Goal: Task Accomplishment & Management: Manage account settings

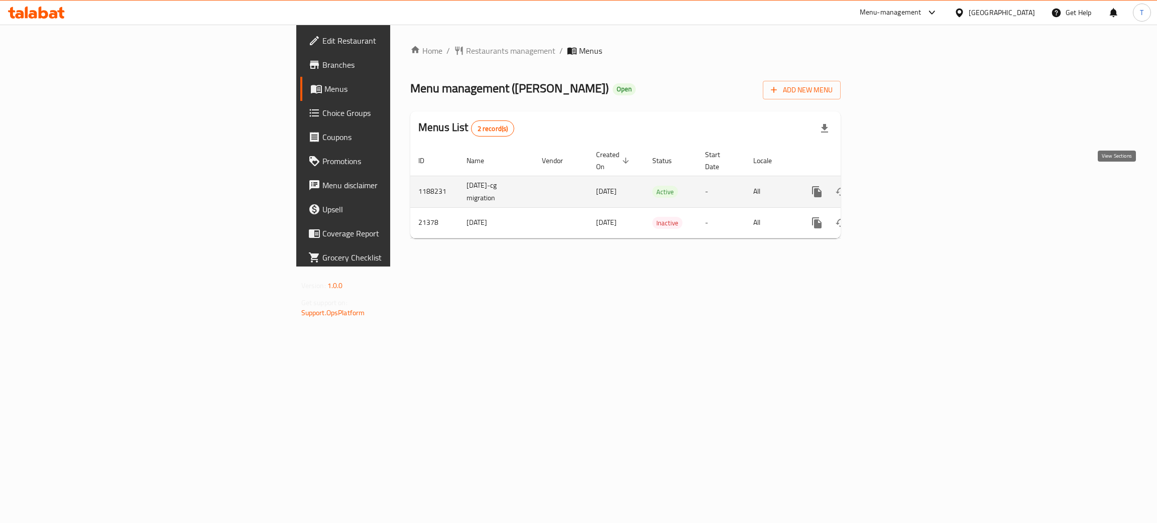
click at [894, 187] on icon "enhanced table" at bounding box center [889, 191] width 9 height 9
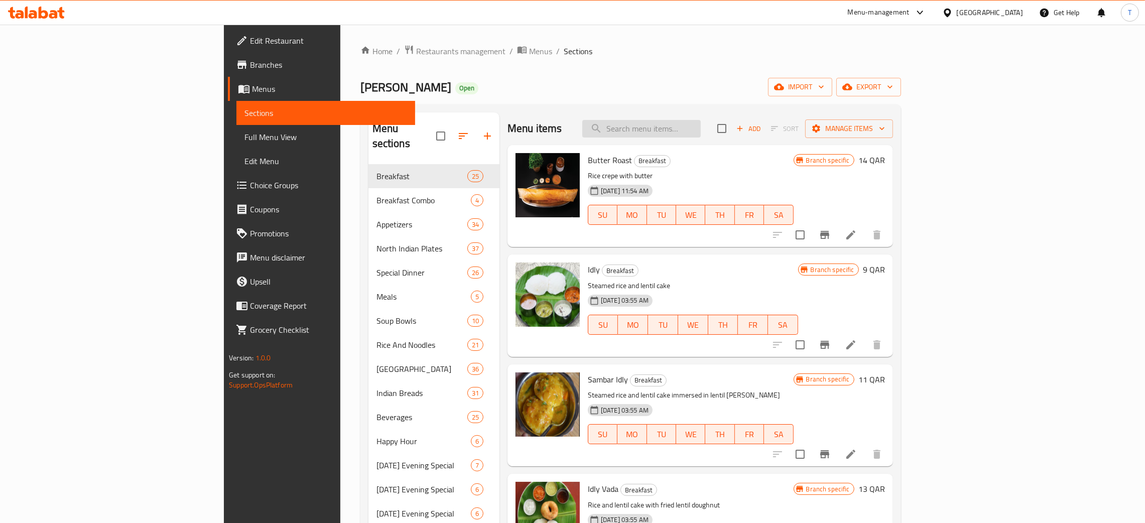
click at [701, 135] on input "search" at bounding box center [641, 129] width 119 height 18
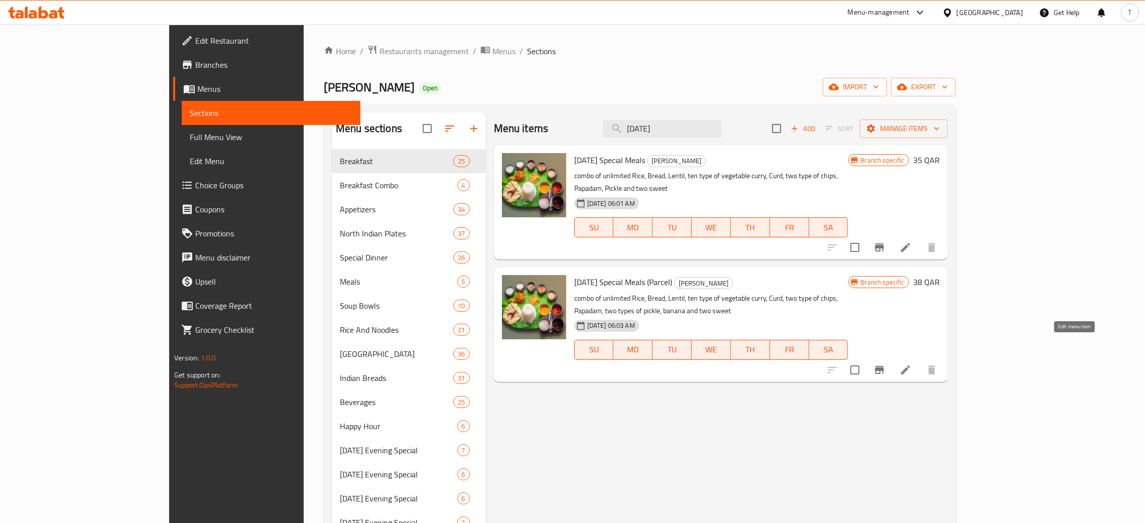
type input "[DATE]"
click at [912, 364] on icon at bounding box center [906, 370] width 12 height 12
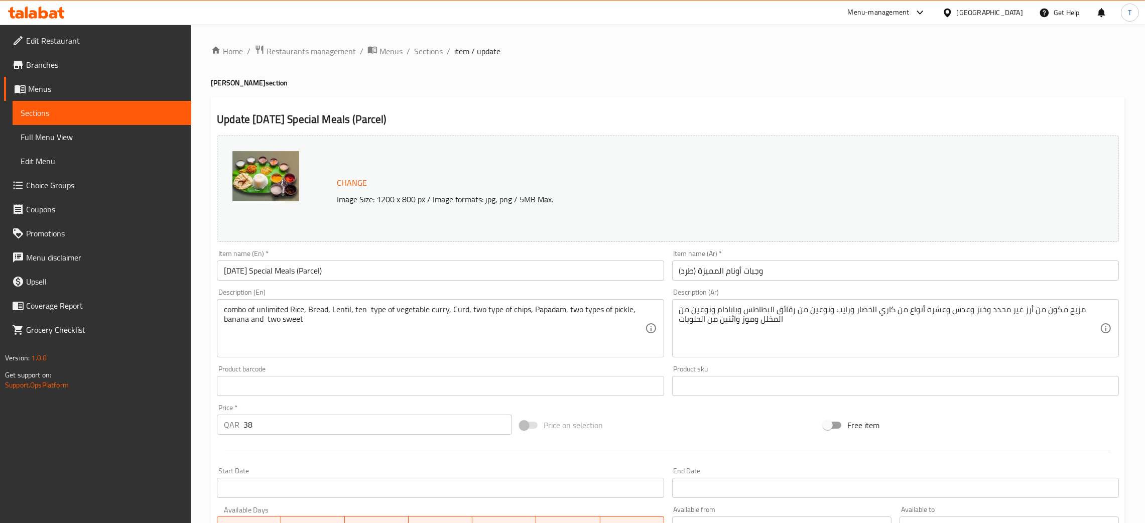
scroll to position [199, 0]
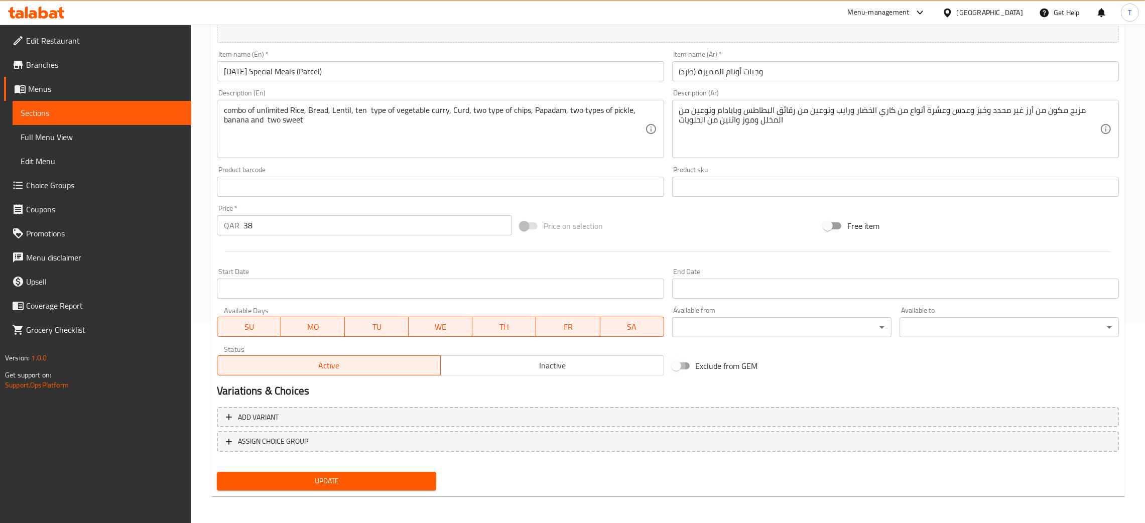
click at [687, 368] on input "Exclude from GEM" at bounding box center [676, 366] width 57 height 19
checkbox input "true"
click at [361, 484] on span "Update" at bounding box center [326, 481] width 203 height 13
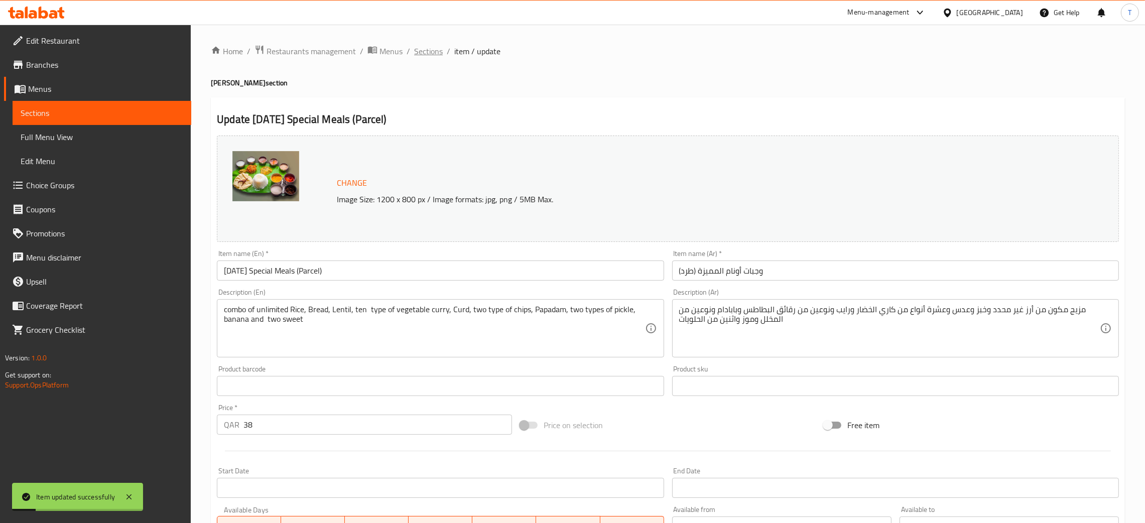
click at [421, 47] on span "Sections" at bounding box center [428, 51] width 29 height 12
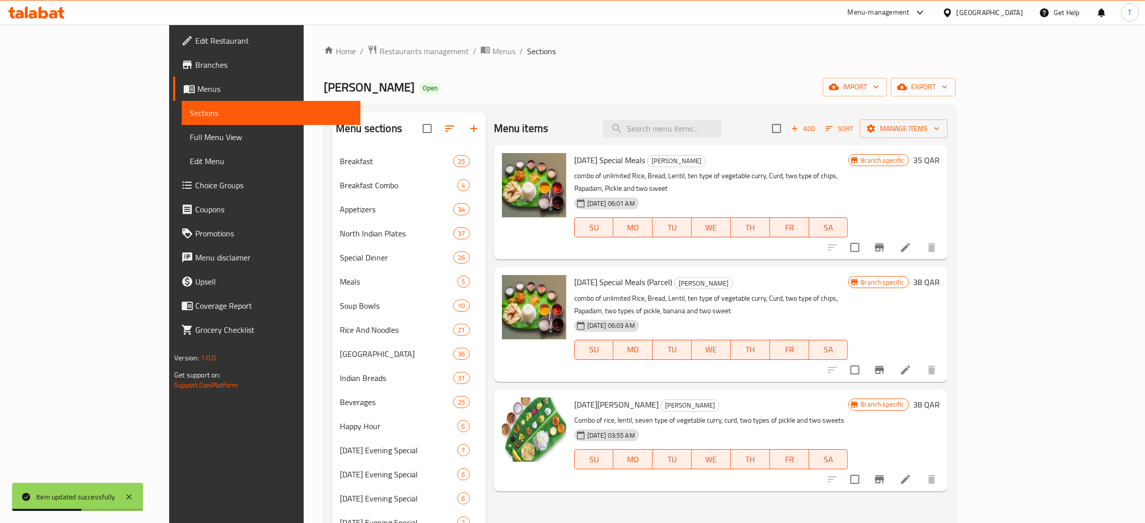
click at [920, 242] on li at bounding box center [906, 248] width 28 height 18
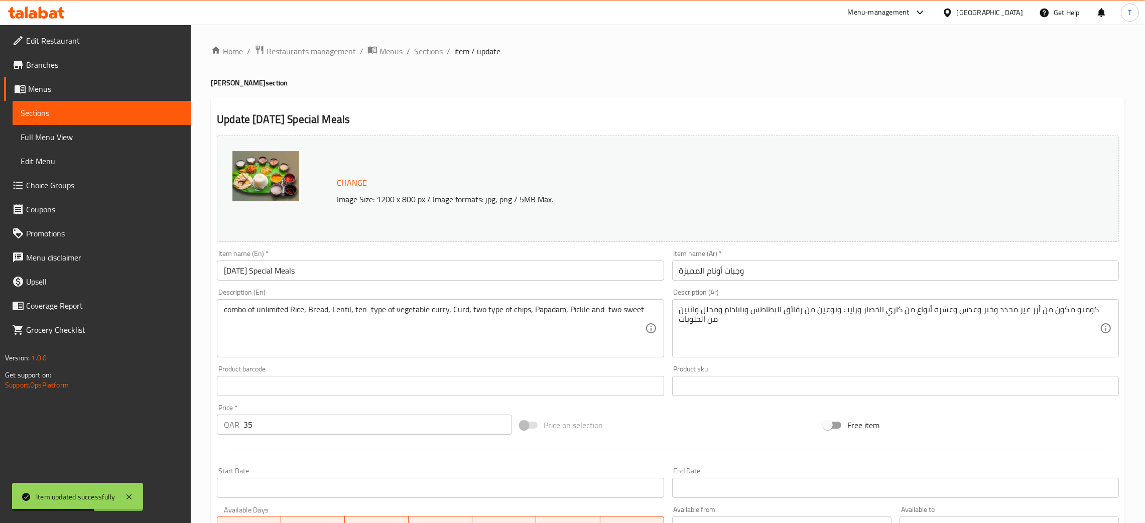
scroll to position [199, 0]
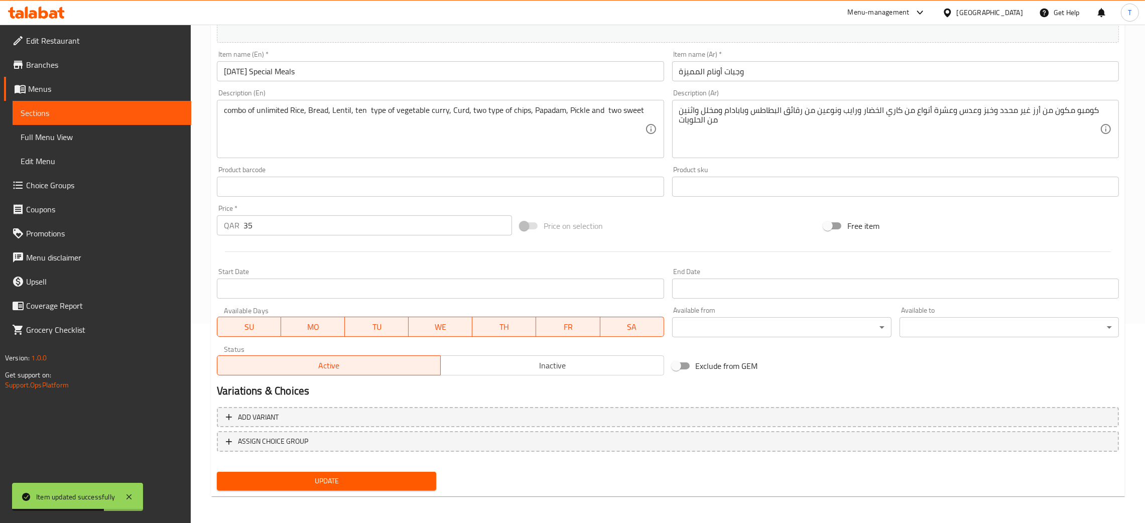
click at [682, 367] on input "Exclude from GEM" at bounding box center [676, 366] width 57 height 19
checkbox input "true"
click at [345, 482] on span "Update" at bounding box center [326, 481] width 203 height 13
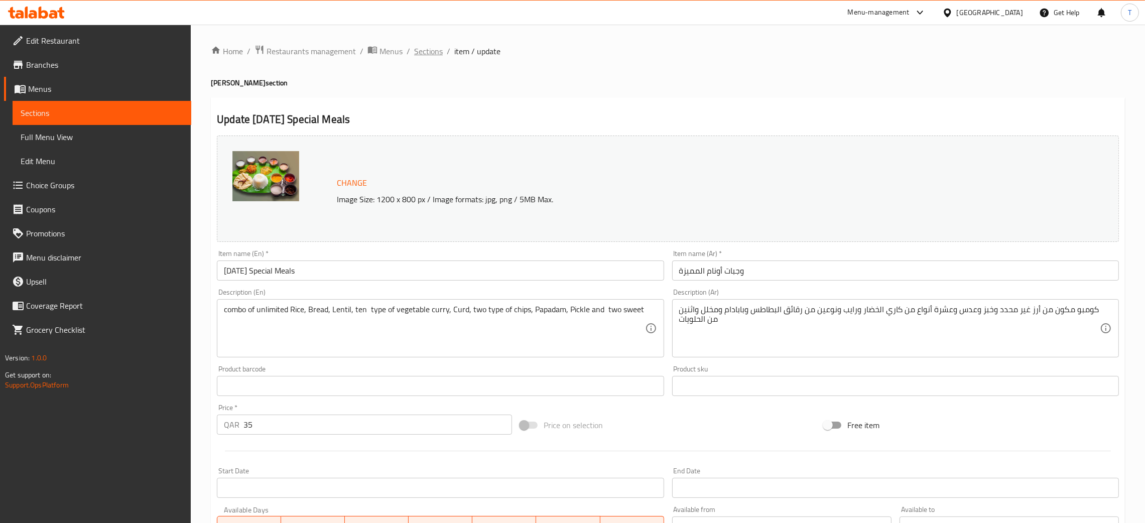
click at [429, 50] on span "Sections" at bounding box center [428, 51] width 29 height 12
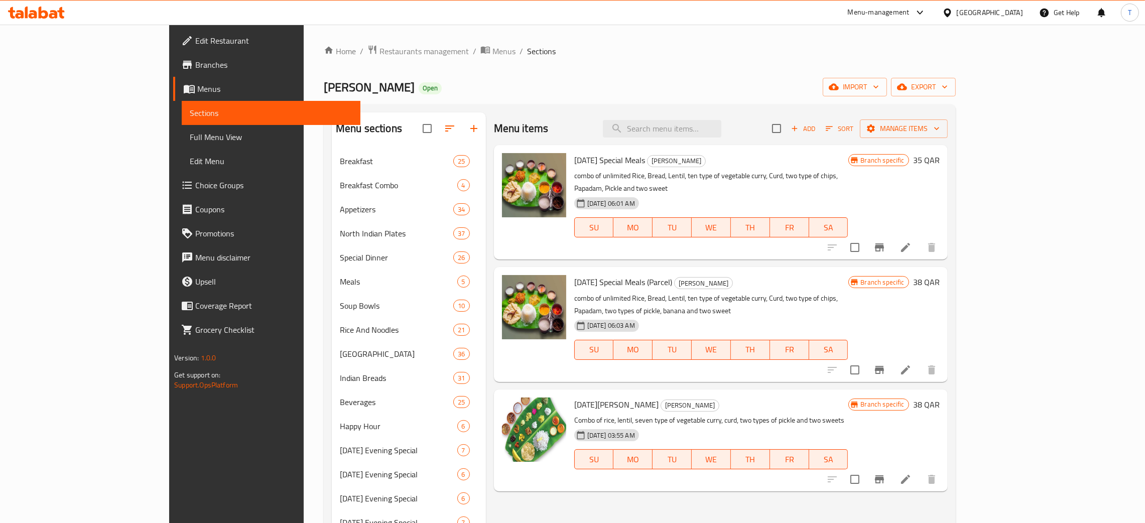
click at [195, 65] on span "Branches" at bounding box center [273, 65] width 157 height 12
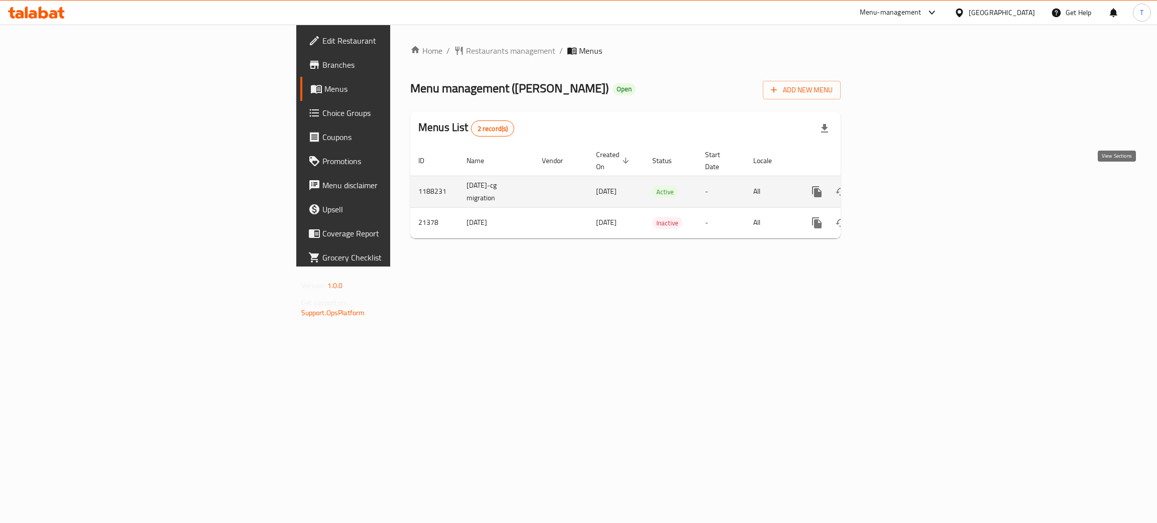
click at [894, 187] on icon "enhanced table" at bounding box center [889, 191] width 9 height 9
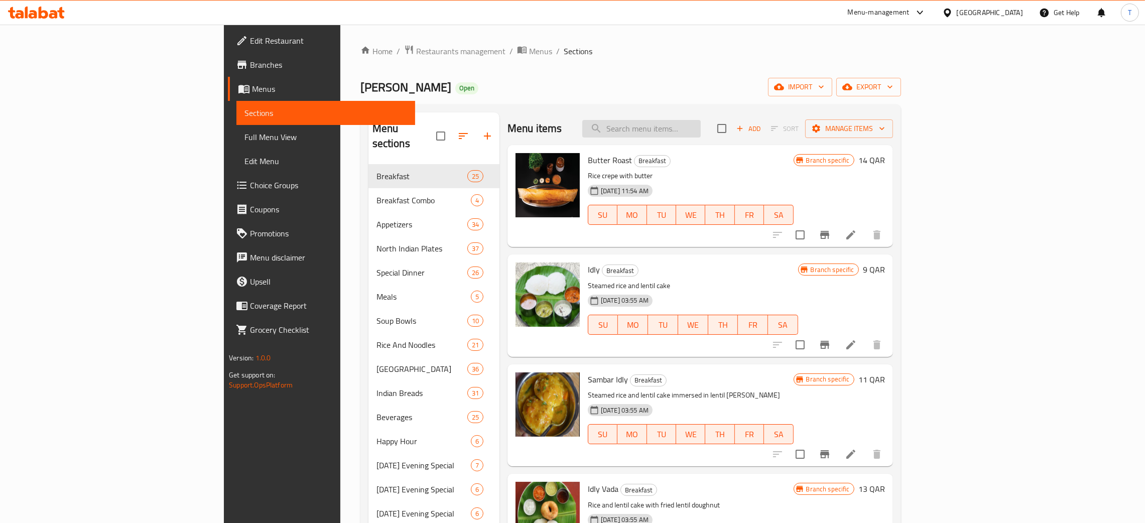
click at [701, 126] on input "search" at bounding box center [641, 129] width 119 height 18
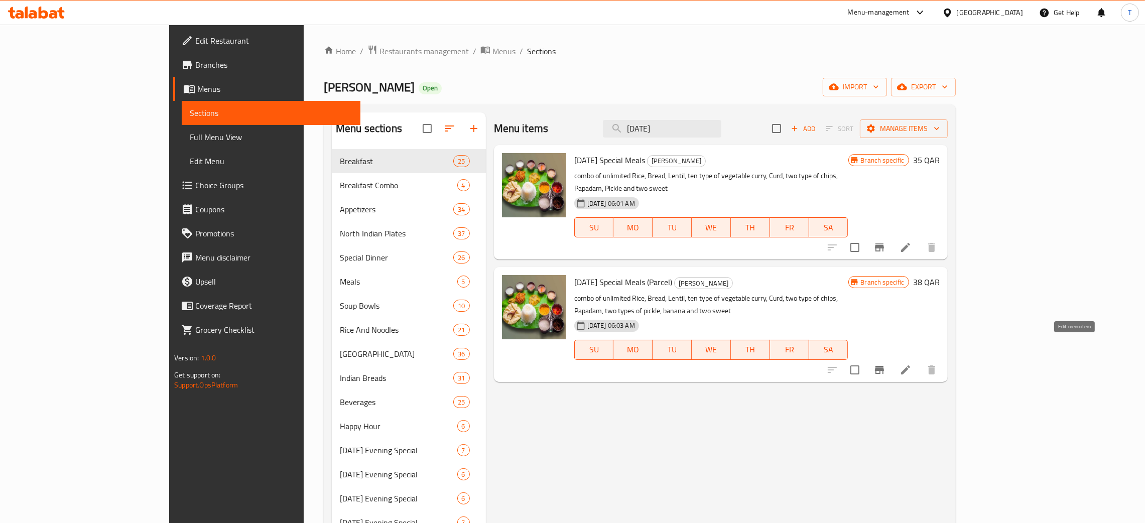
type input "[DATE]"
click at [912, 364] on icon at bounding box center [906, 370] width 12 height 12
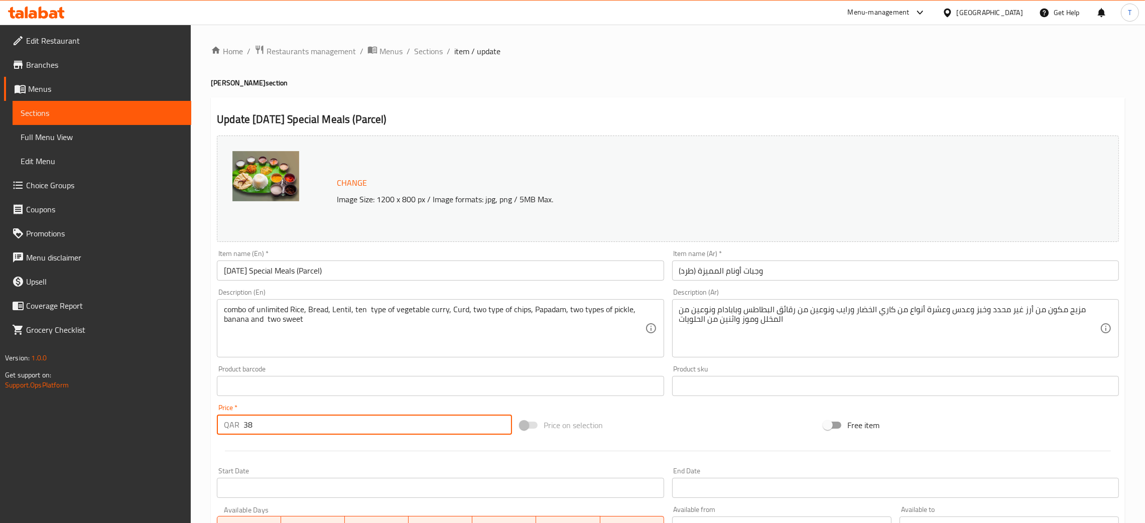
click at [273, 419] on input "38" at bounding box center [378, 425] width 269 height 20
type input "3"
click at [695, 423] on div "Price on selection" at bounding box center [667, 425] width 303 height 27
click at [338, 434] on input "44" at bounding box center [378, 425] width 269 height 20
type input "43"
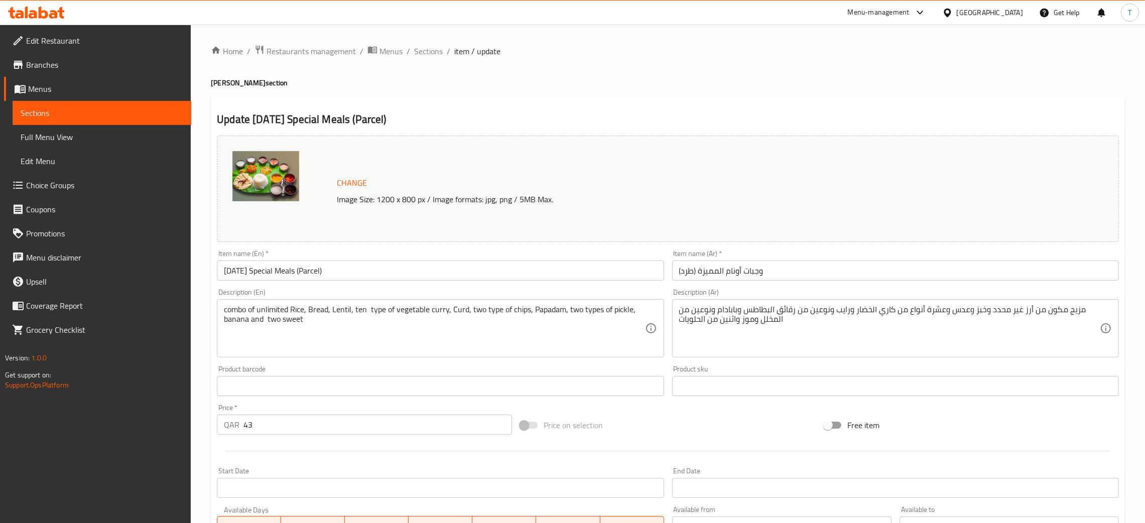
click at [642, 423] on div "Price on selection" at bounding box center [667, 425] width 303 height 27
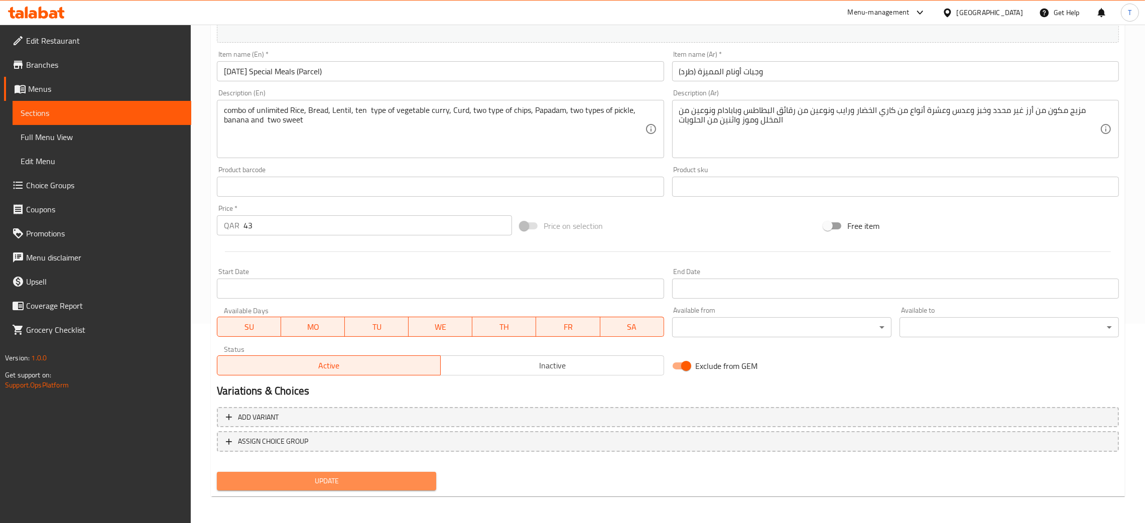
click at [371, 479] on span "Update" at bounding box center [326, 481] width 203 height 13
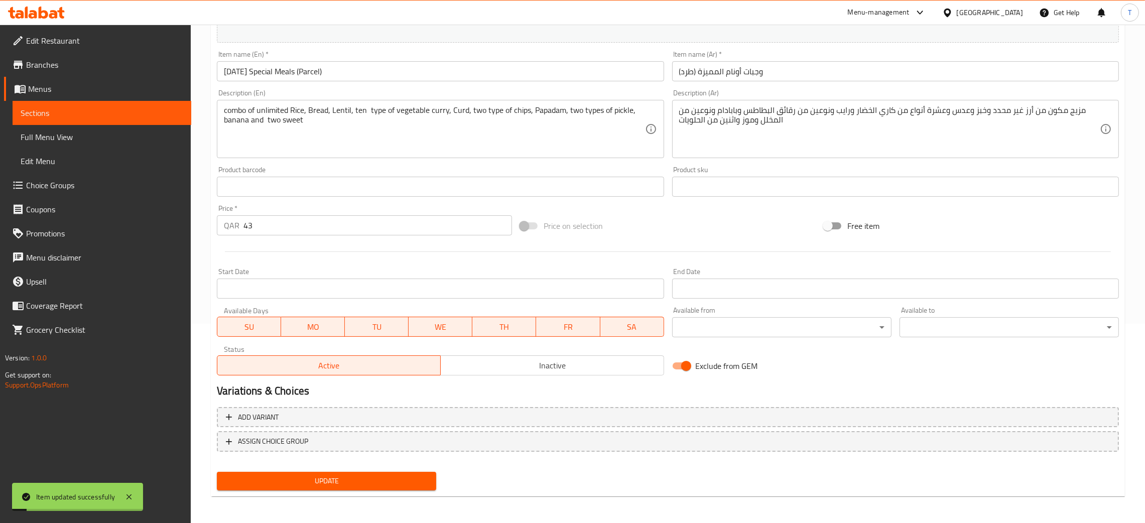
scroll to position [0, 0]
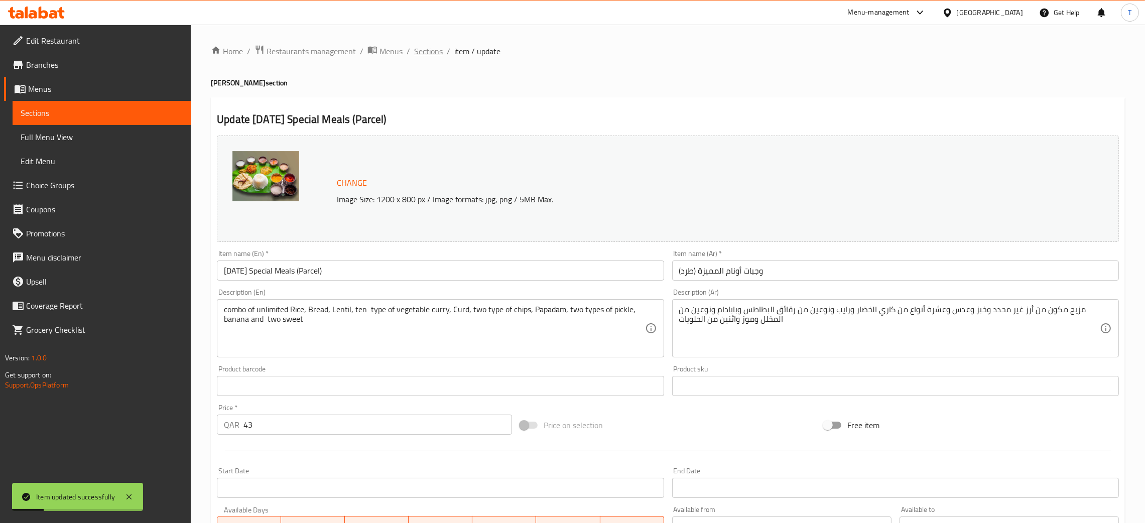
click at [424, 51] on span "Sections" at bounding box center [428, 51] width 29 height 12
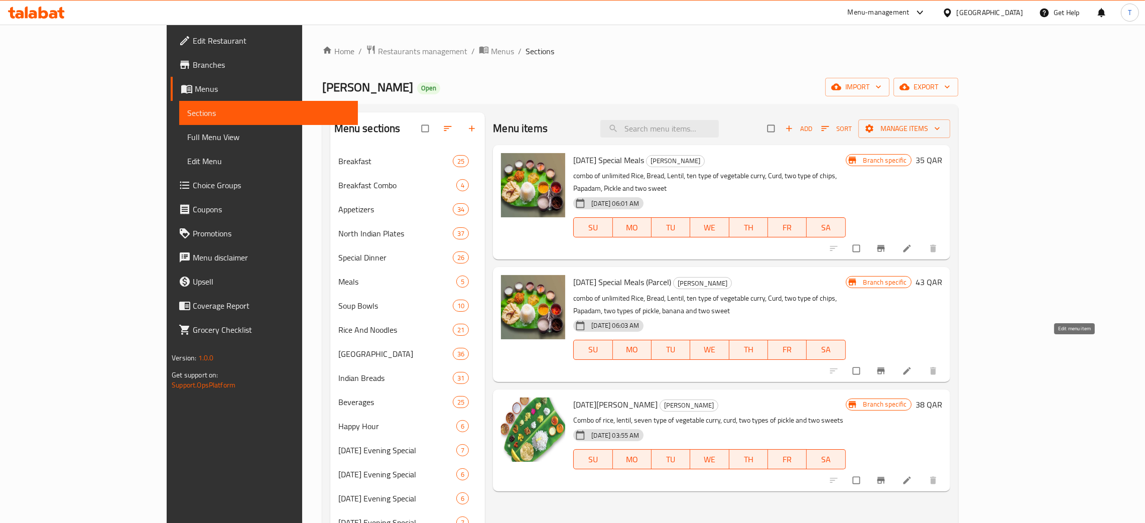
click at [912, 366] on icon at bounding box center [907, 371] width 10 height 10
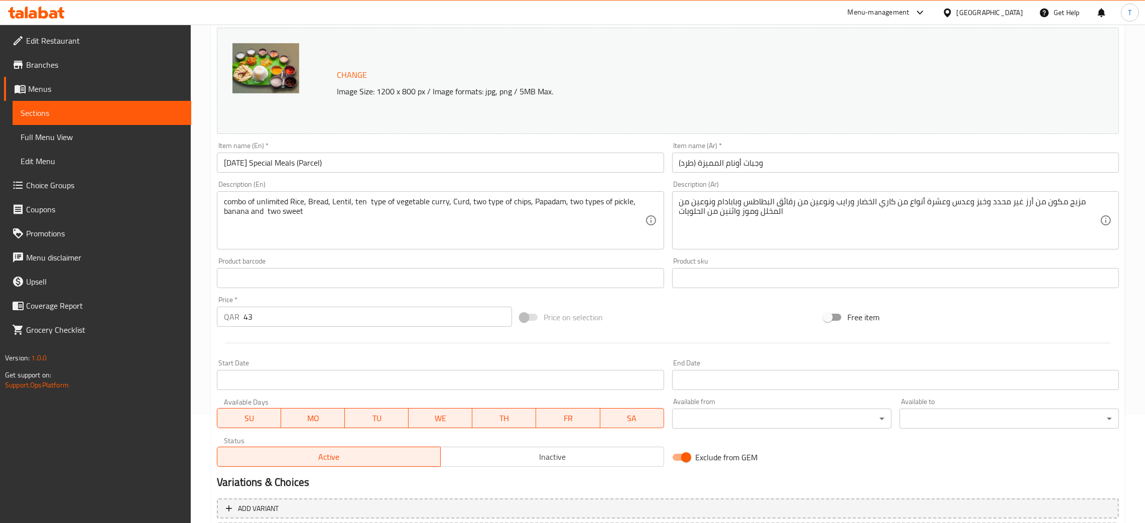
scroll to position [199, 0]
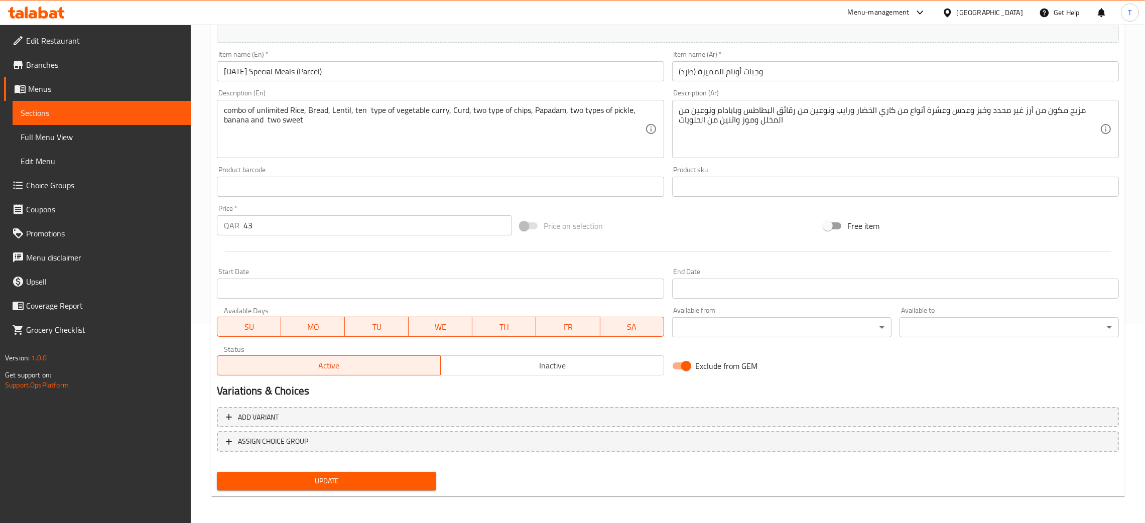
click at [689, 370] on input "Exclude from GEM" at bounding box center [686, 366] width 57 height 19
checkbox input "false"
click at [335, 480] on span "Update" at bounding box center [326, 481] width 203 height 13
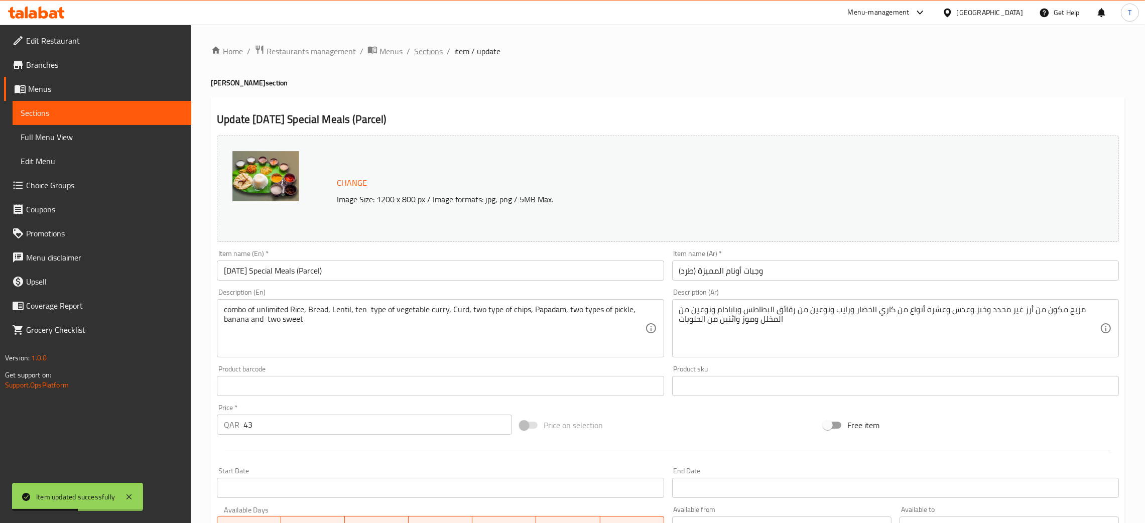
click at [436, 50] on span "Sections" at bounding box center [428, 51] width 29 height 12
